Goal: Complete application form

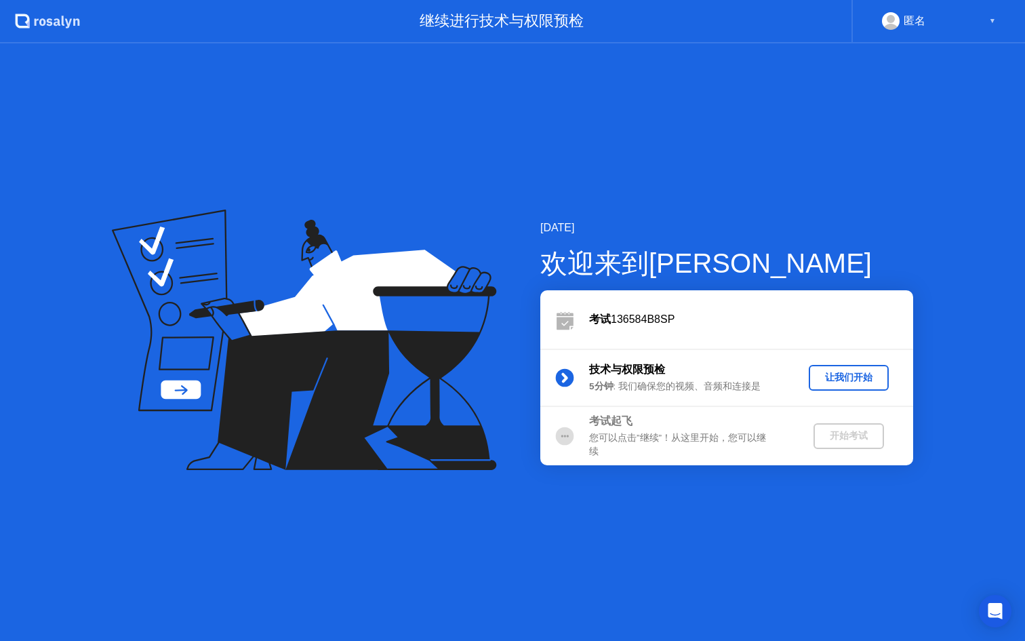
click at [852, 377] on div "让我们开始" at bounding box center [848, 377] width 69 height 13
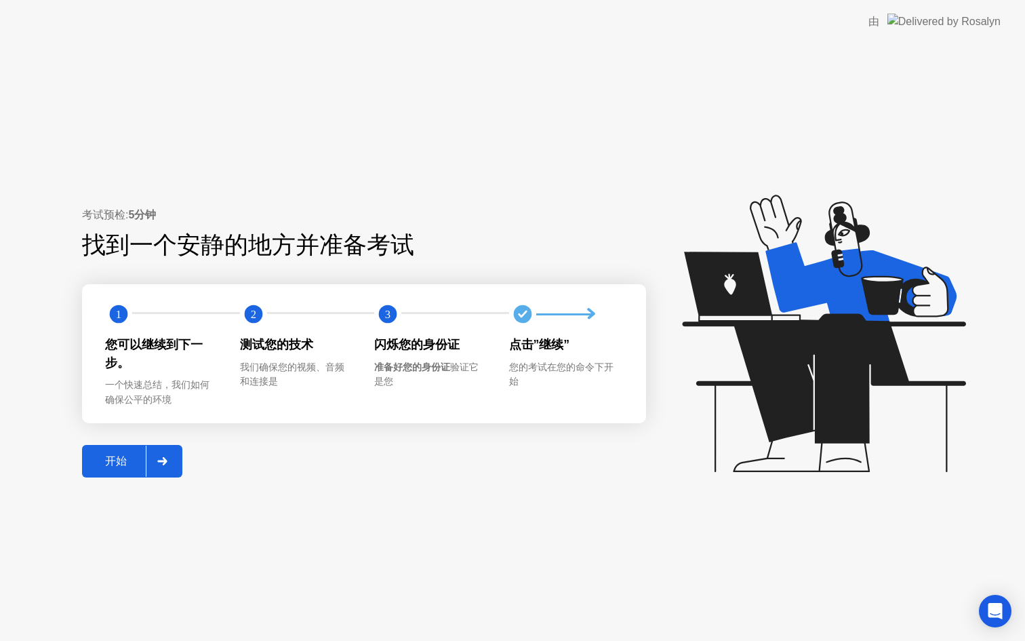
click at [155, 460] on div at bounding box center [162, 460] width 33 height 31
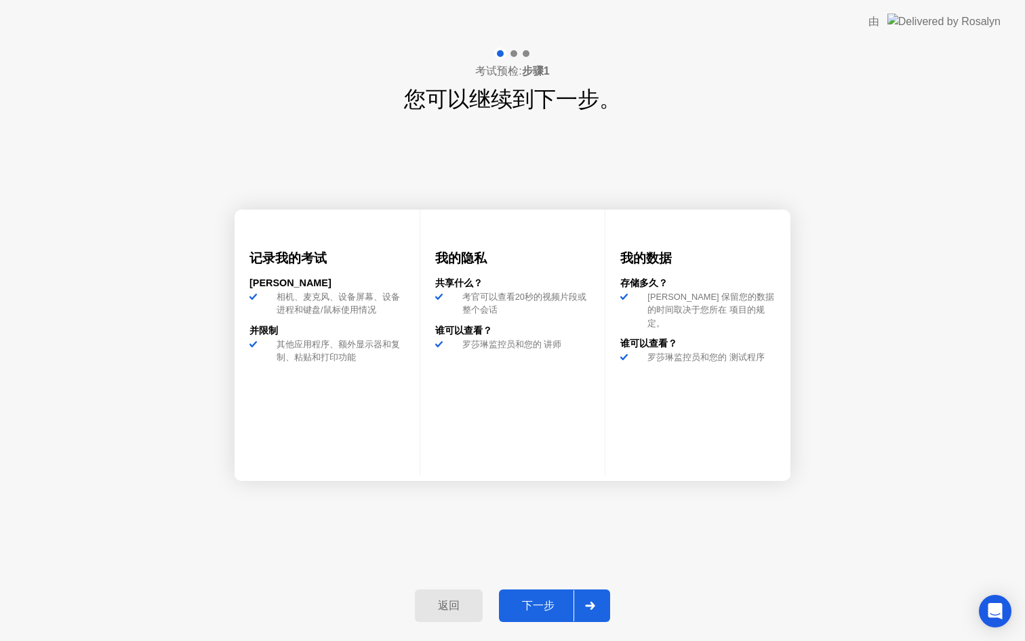
click at [580, 597] on div at bounding box center [590, 605] width 33 height 31
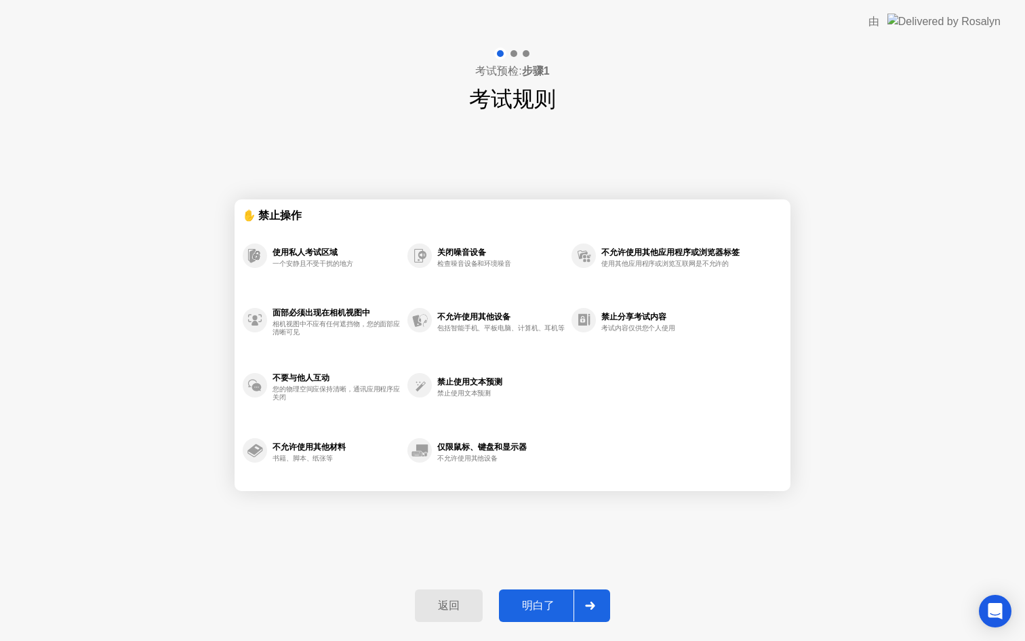
click at [565, 600] on div "明白了" at bounding box center [538, 606] width 71 height 14
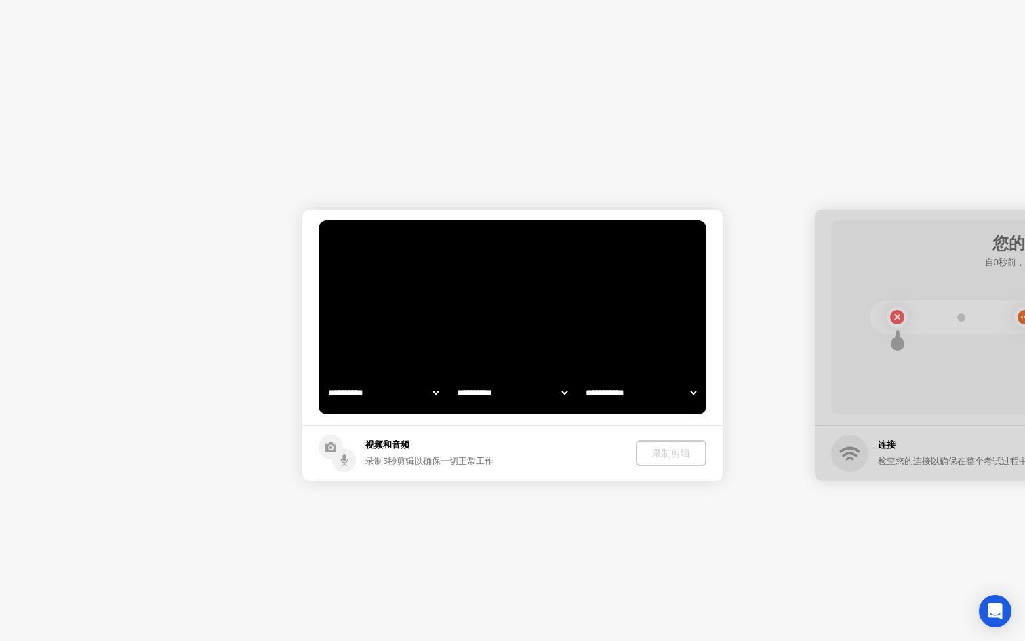
select select "**********"
select select "*******"
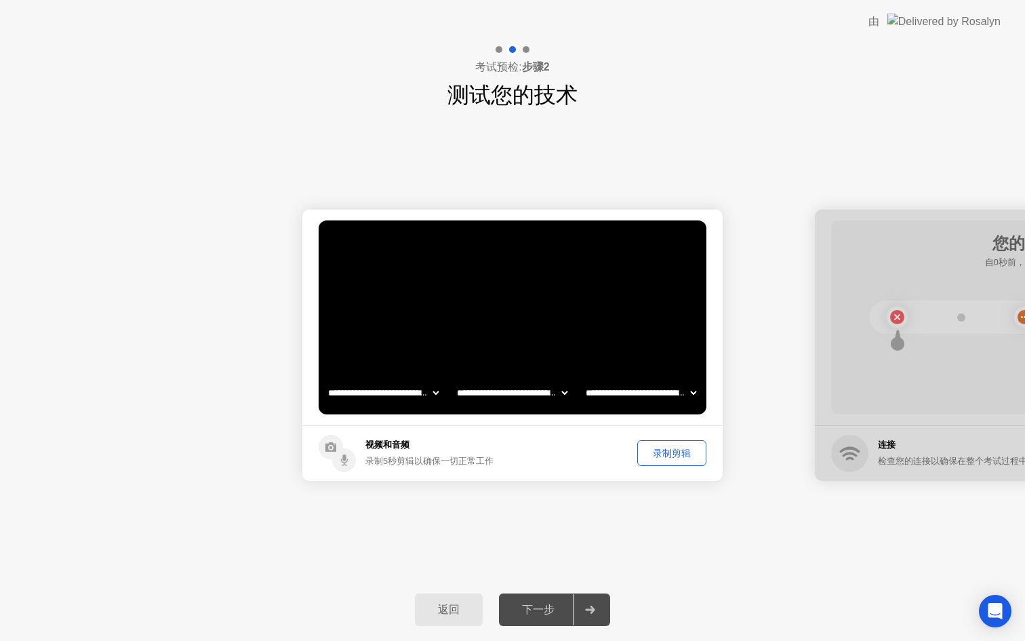
click at [676, 461] on button "录制剪辑" at bounding box center [671, 453] width 69 height 26
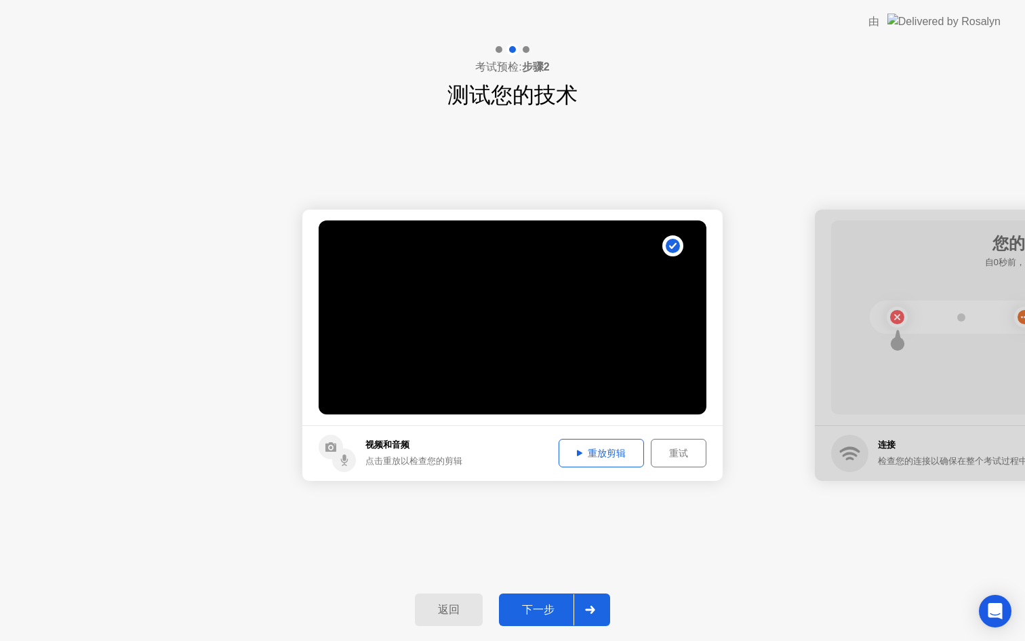
click at [612, 452] on div "重放剪辑" at bounding box center [601, 453] width 76 height 13
click at [587, 608] on icon at bounding box center [590, 610] width 10 height 8
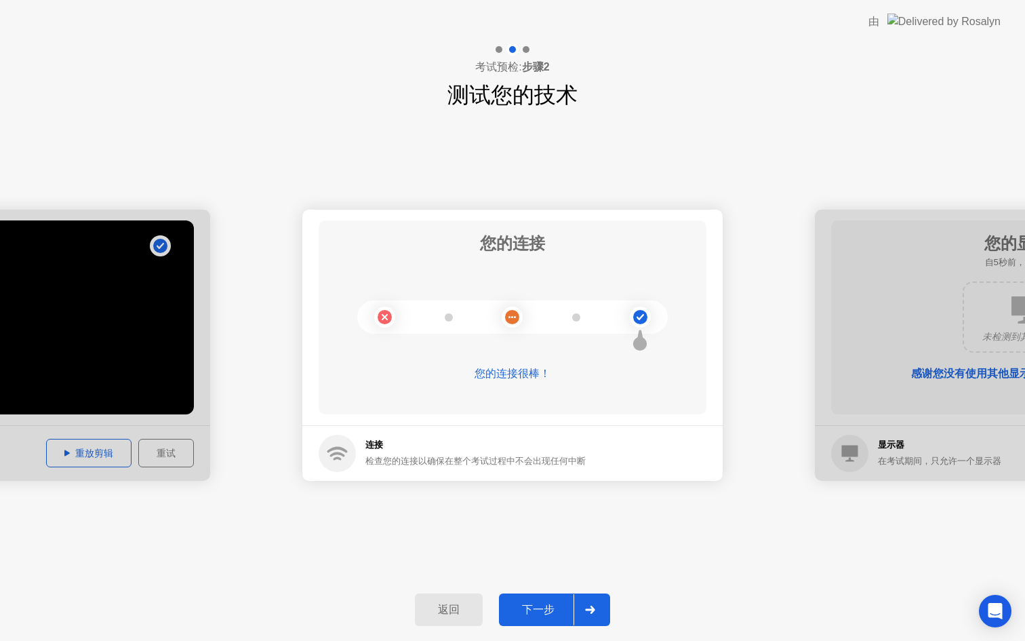
click at [587, 608] on icon at bounding box center [590, 610] width 10 height 8
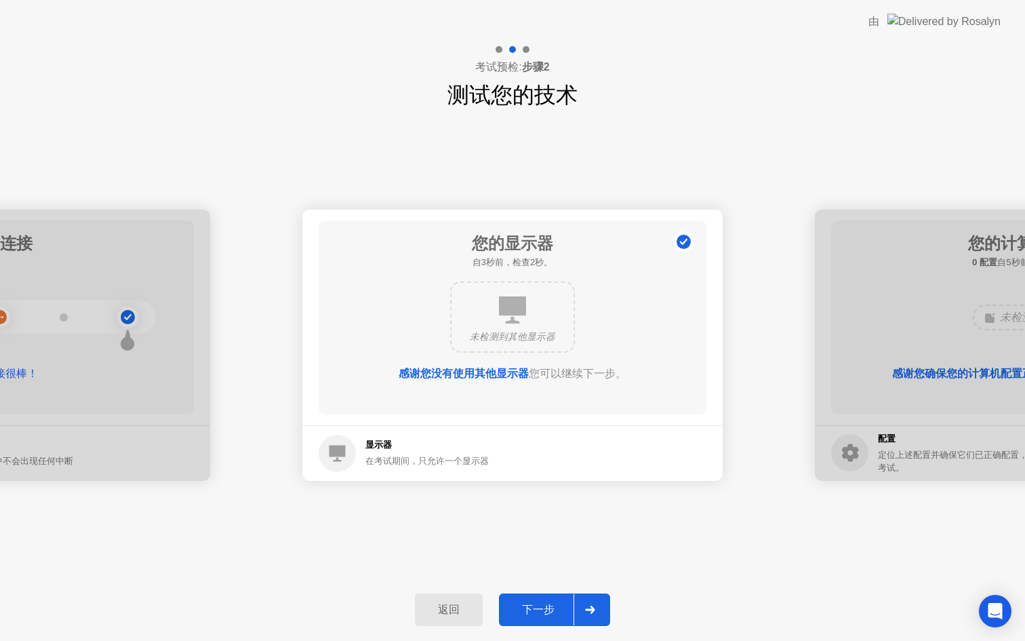
click at [587, 608] on icon at bounding box center [590, 610] width 10 height 8
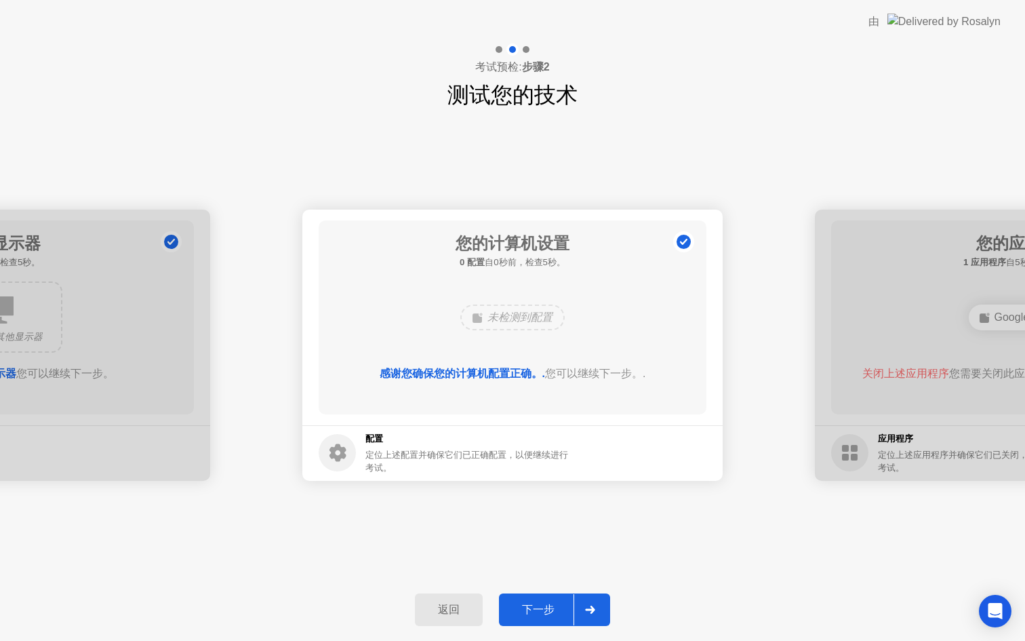
click at [587, 608] on icon at bounding box center [590, 610] width 10 height 8
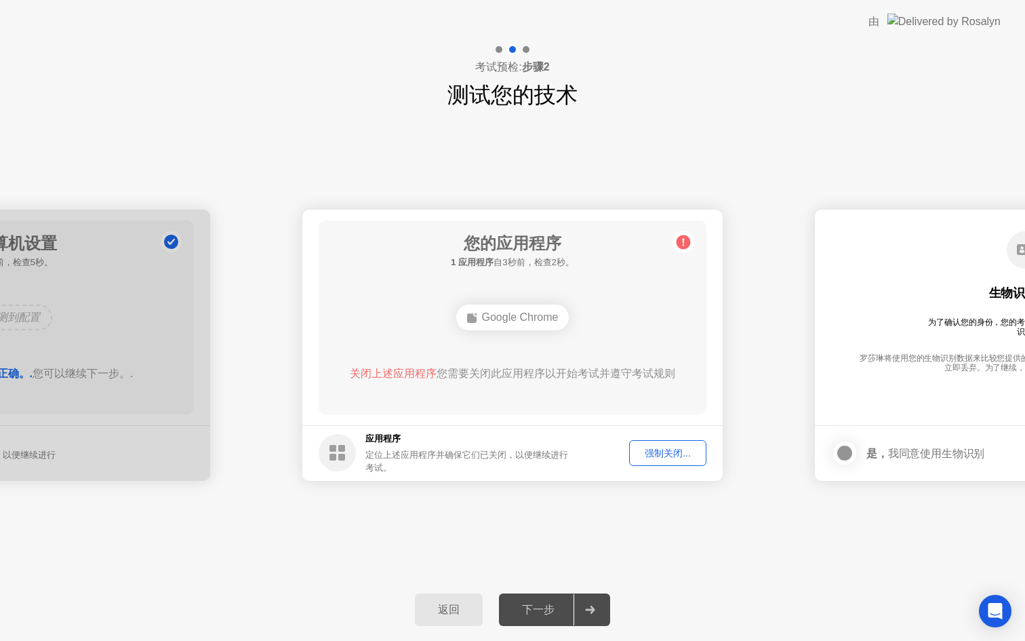
click at [662, 462] on button "强制关闭..." at bounding box center [667, 453] width 77 height 26
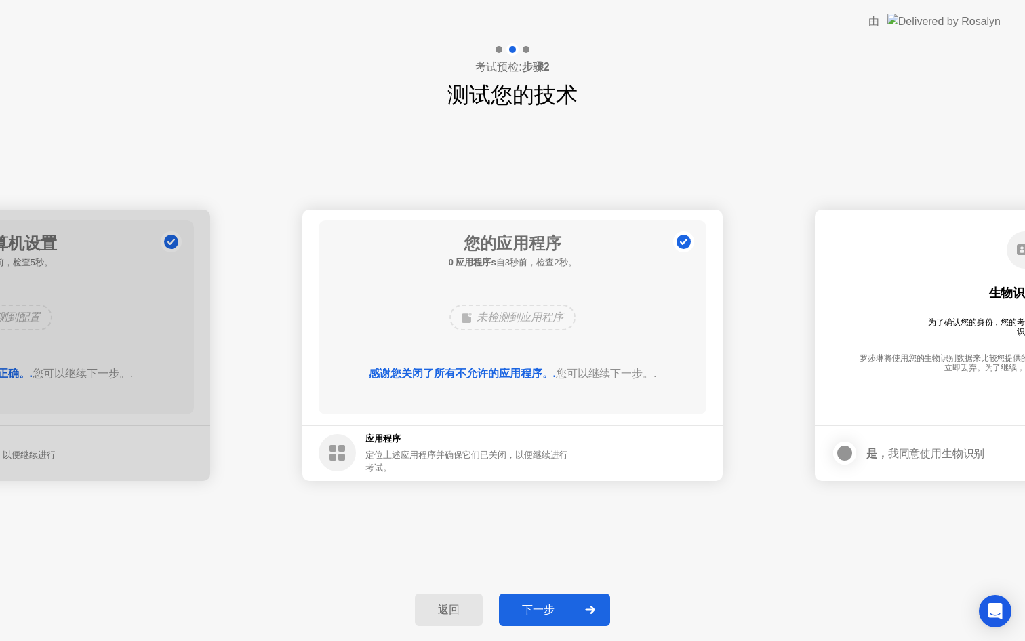
click at [589, 612] on icon at bounding box center [590, 610] width 10 height 8
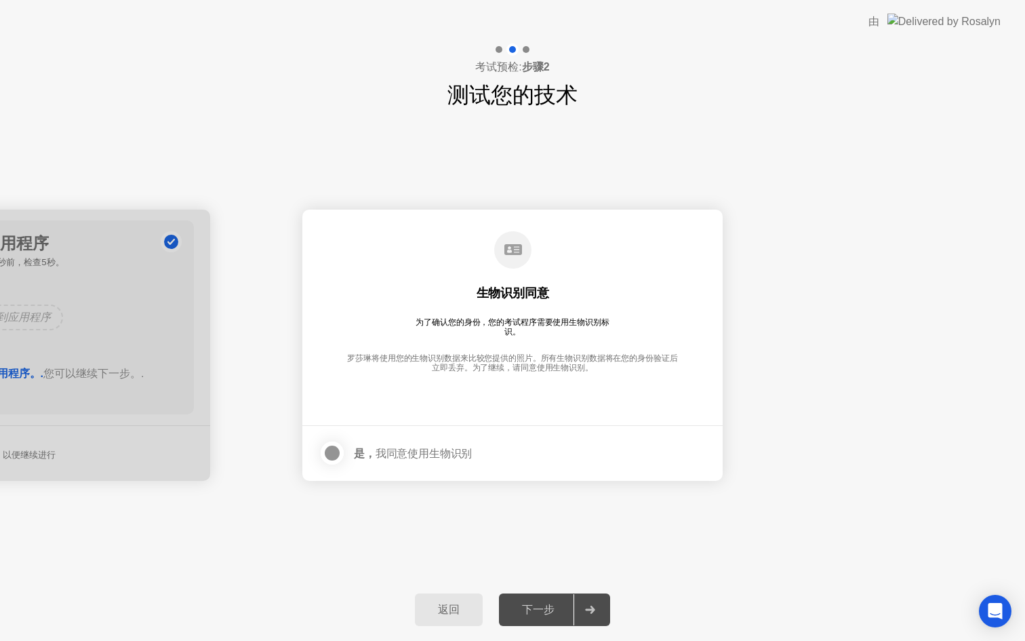
click at [331, 448] on div at bounding box center [332, 453] width 16 height 16
click at [585, 603] on div at bounding box center [590, 609] width 33 height 31
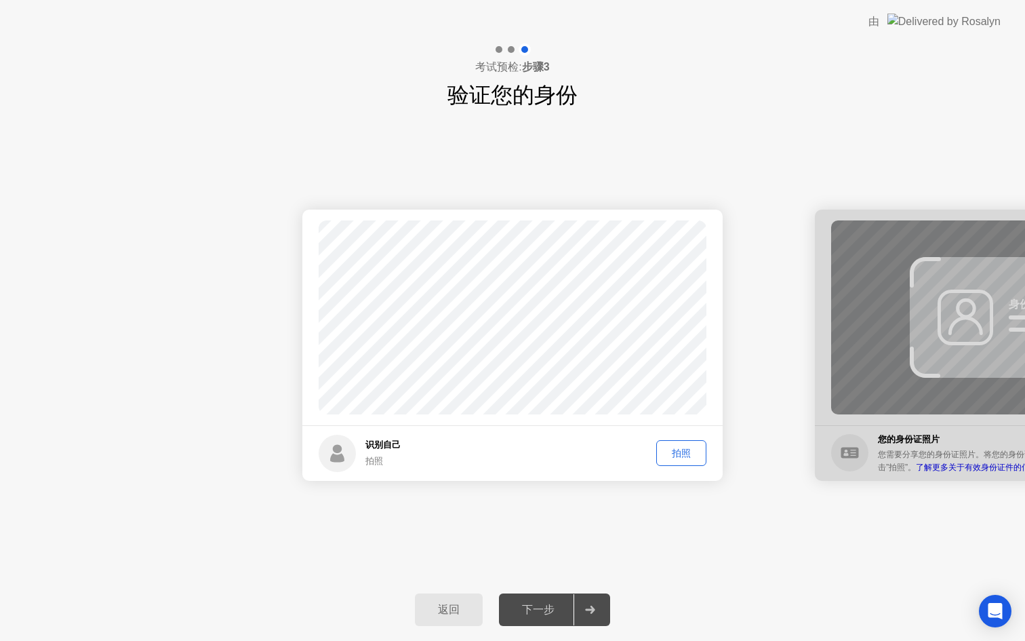
click at [686, 453] on div "拍照" at bounding box center [681, 453] width 41 height 13
click at [588, 604] on div at bounding box center [590, 609] width 33 height 31
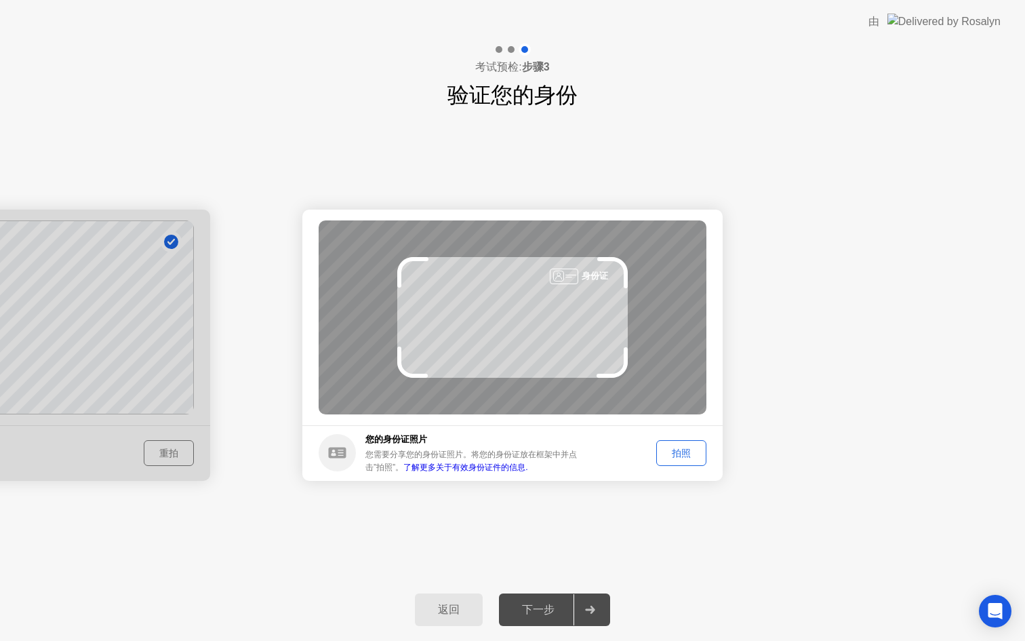
click at [686, 452] on div "拍照" at bounding box center [681, 453] width 41 height 13
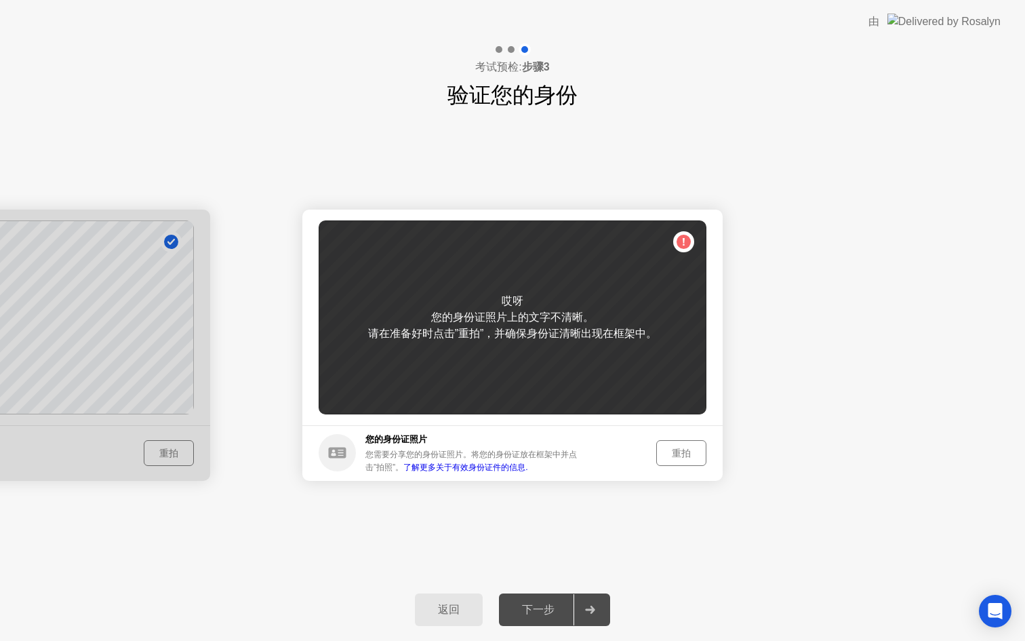
click at [464, 471] on link "了解更多关于有效身份证件的信息." at bounding box center [465, 466] width 124 height 9
click at [698, 452] on div "重拍" at bounding box center [681, 453] width 41 height 13
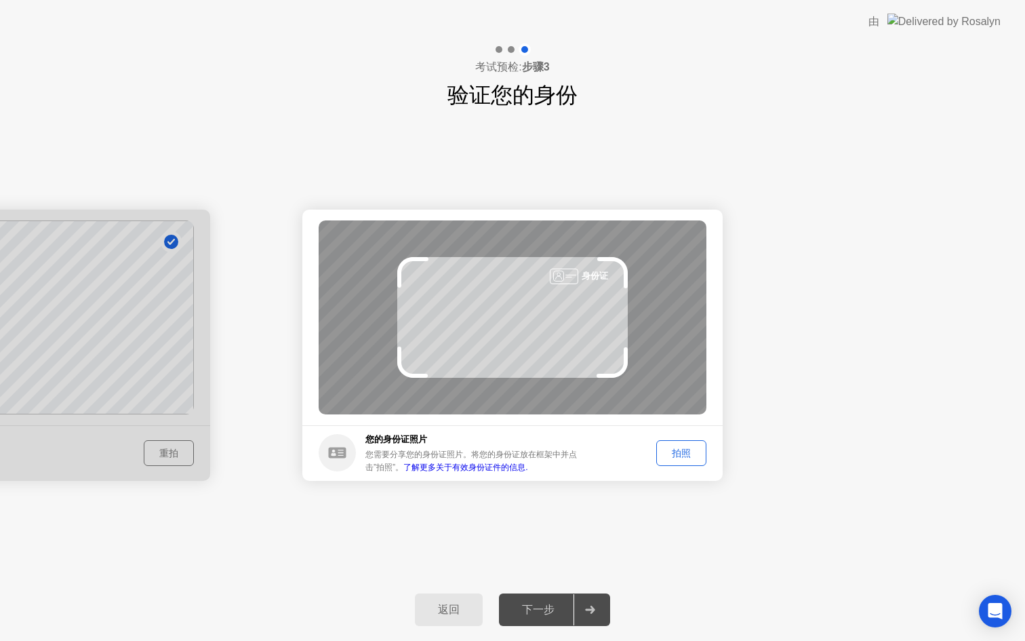
click at [682, 455] on div "拍照" at bounding box center [681, 453] width 41 height 13
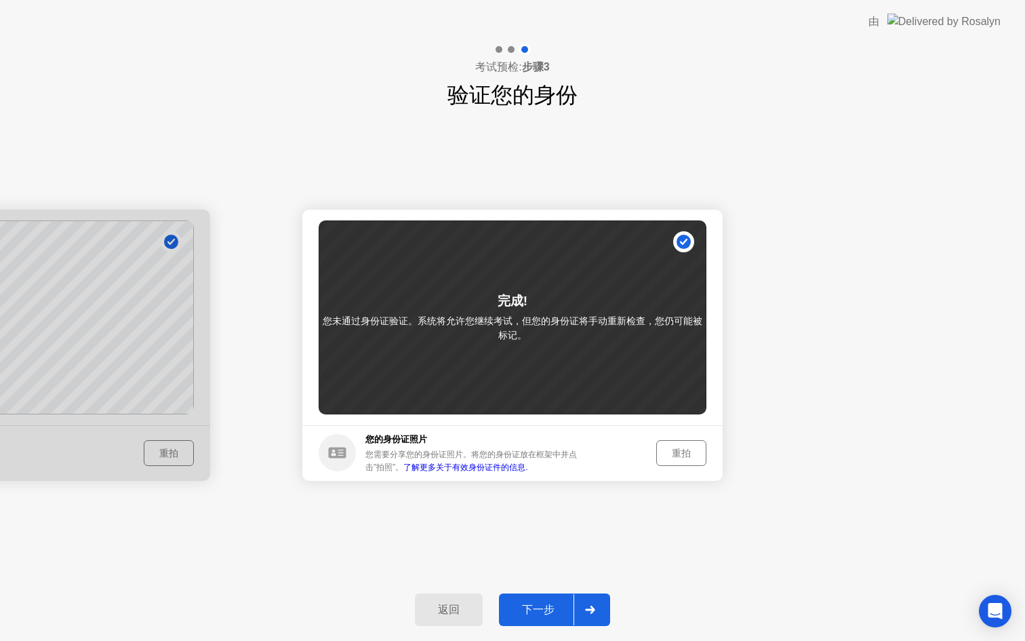
click at [581, 614] on div at bounding box center [590, 609] width 33 height 31
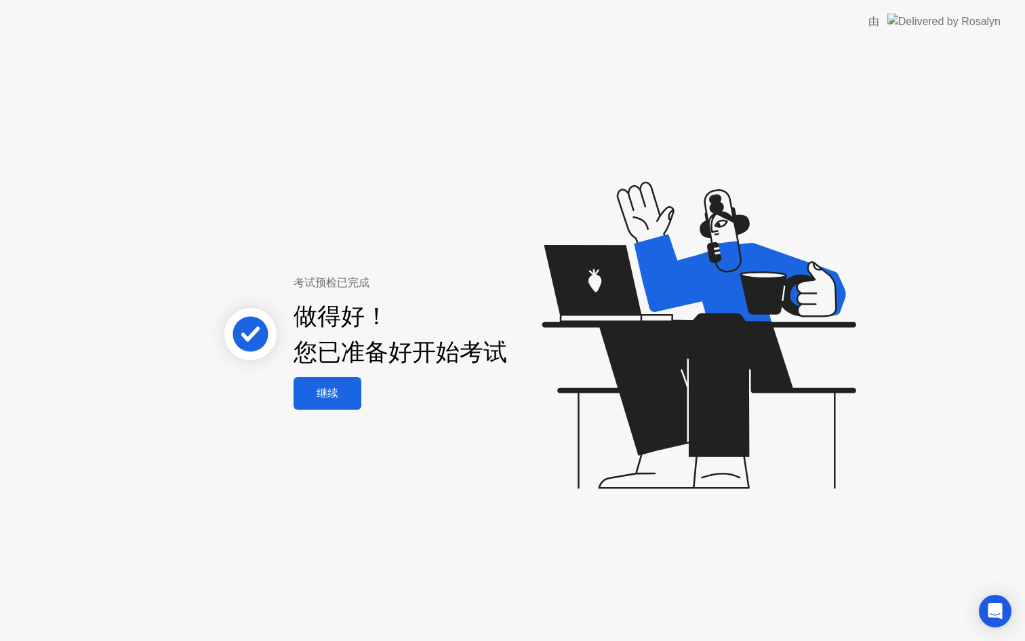
click at [325, 390] on div "继续" at bounding box center [328, 393] width 60 height 14
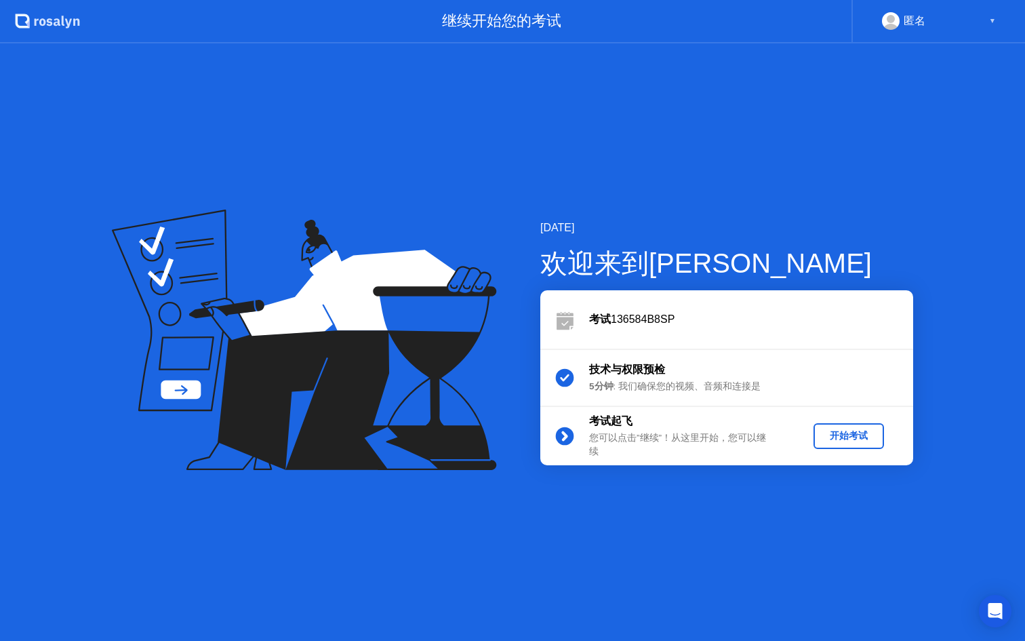
click at [857, 432] on div "开始考试" at bounding box center [849, 435] width 60 height 13
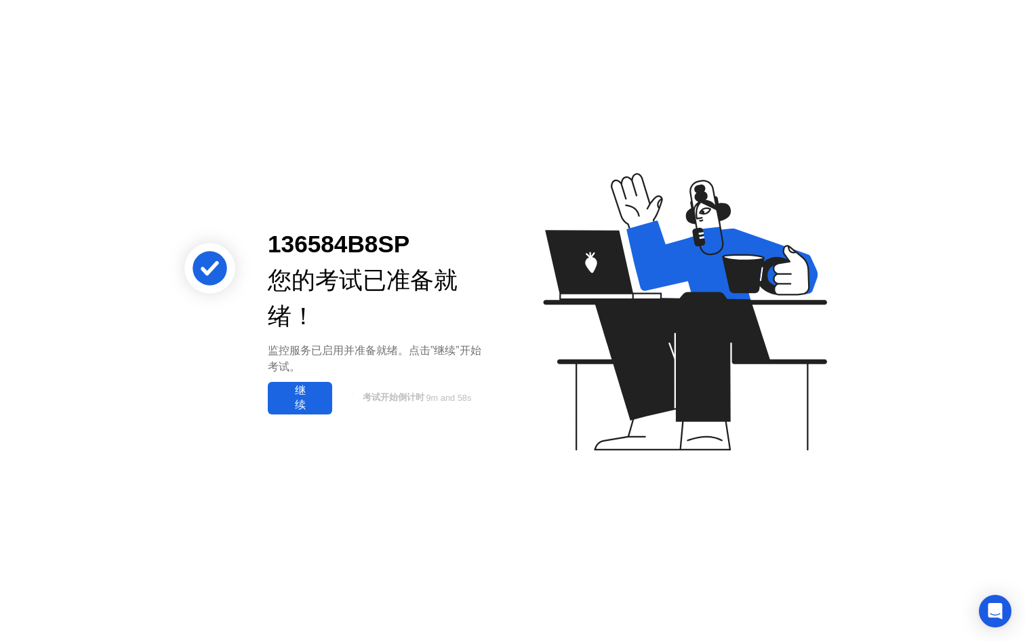
click at [311, 389] on div "继续" at bounding box center [300, 398] width 56 height 28
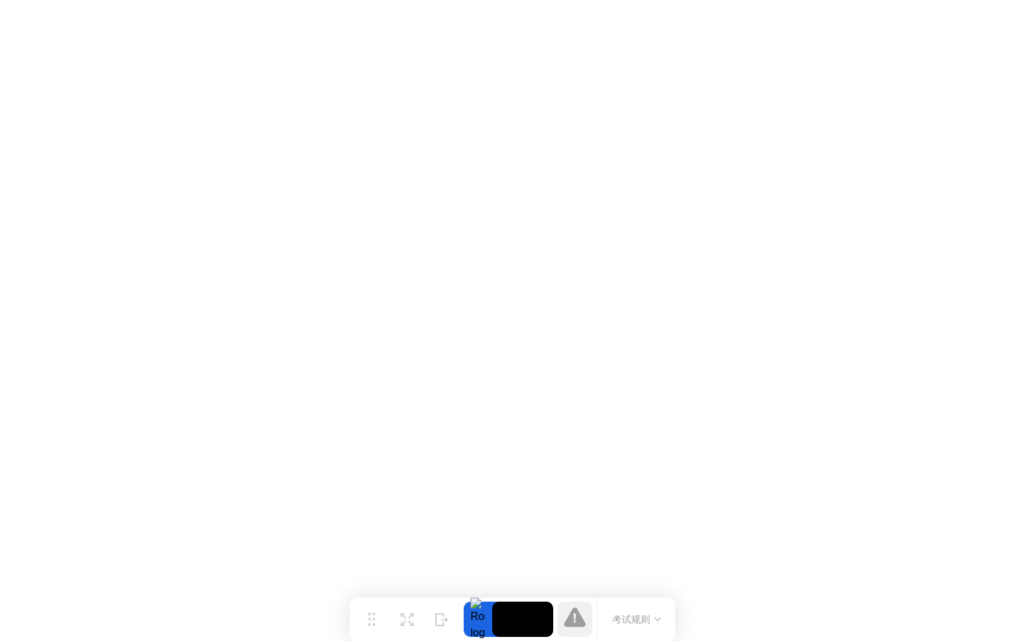
click at [654, 617] on icon at bounding box center [657, 619] width 7 height 4
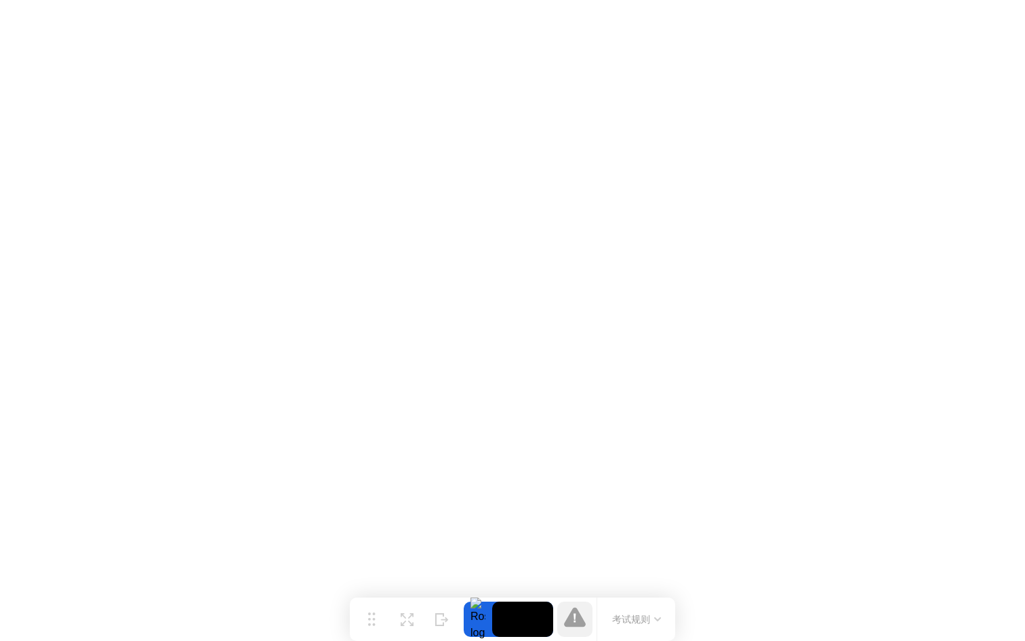
click at [643, 617] on button "考试规则" at bounding box center [636, 619] width 57 height 14
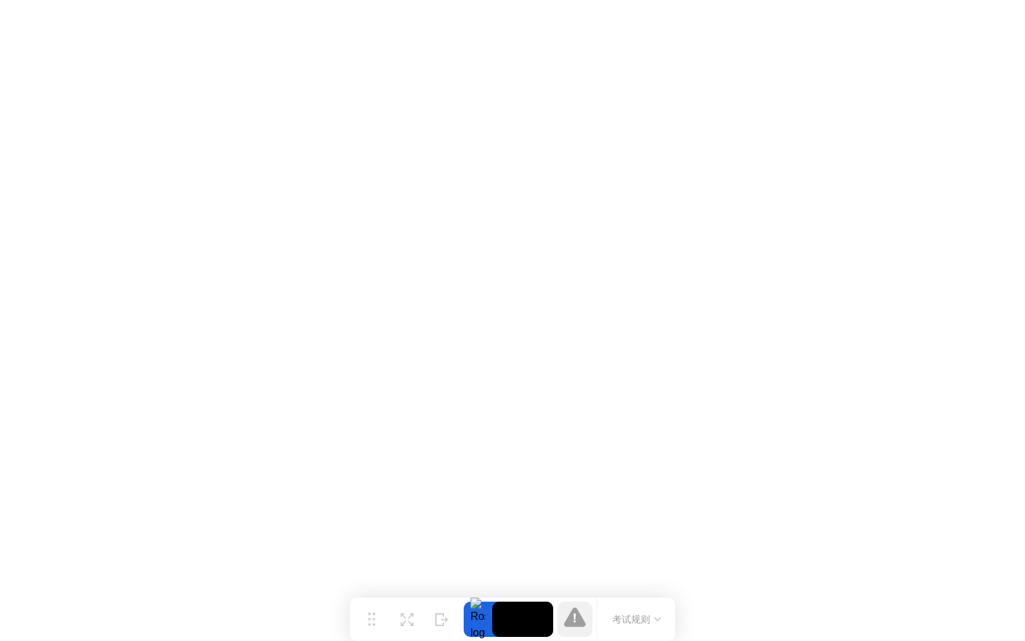
click at [570, 621] on icon at bounding box center [575, 617] width 22 height 20
